Goal: Entertainment & Leisure: Consume media (video, audio)

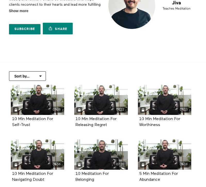
scroll to position [56, 0]
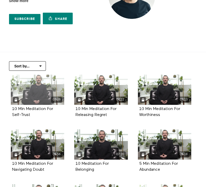
click at [39, 96] on div "08:26" at bounding box center [37, 90] width 53 height 30
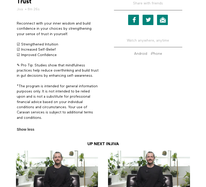
scroll to position [160, 0]
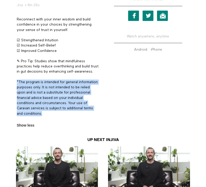
drag, startPoint x: 44, startPoint y: 120, endPoint x: 15, endPoint y: 87, distance: 43.5
click at [15, 87] on section "Reconnect with your inner wisdom and build confidence in your choices by streng…" at bounding box center [58, 72] width 86 height 111
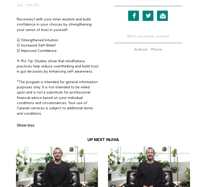
click at [52, 103] on p "*The program is intended for general information purposes only. It is not inten…" at bounding box center [58, 97] width 83 height 37
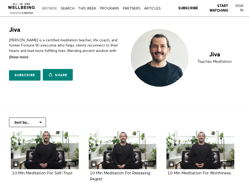
click at [48, 10] on link "Browse" at bounding box center [50, 8] width 18 height 3
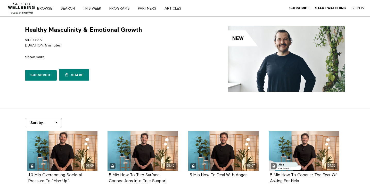
click at [208, 37] on div "Healthy Masculinity & Emotional Growth VIDEOS: 5 DURATION: 5 minutes TOOLS FOR …" at bounding box center [185, 59] width 330 height 66
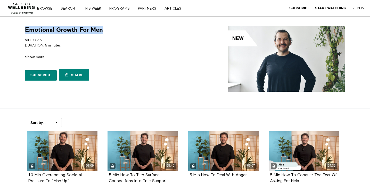
click at [23, 27] on div "Emotional Growth For Men VIDEOS: 5 DURATION: 5 minutes TOOLS FOR MEN TO EXPRESS…" at bounding box center [102, 54] width 161 height 57
